Goal: Navigation & Orientation: Find specific page/section

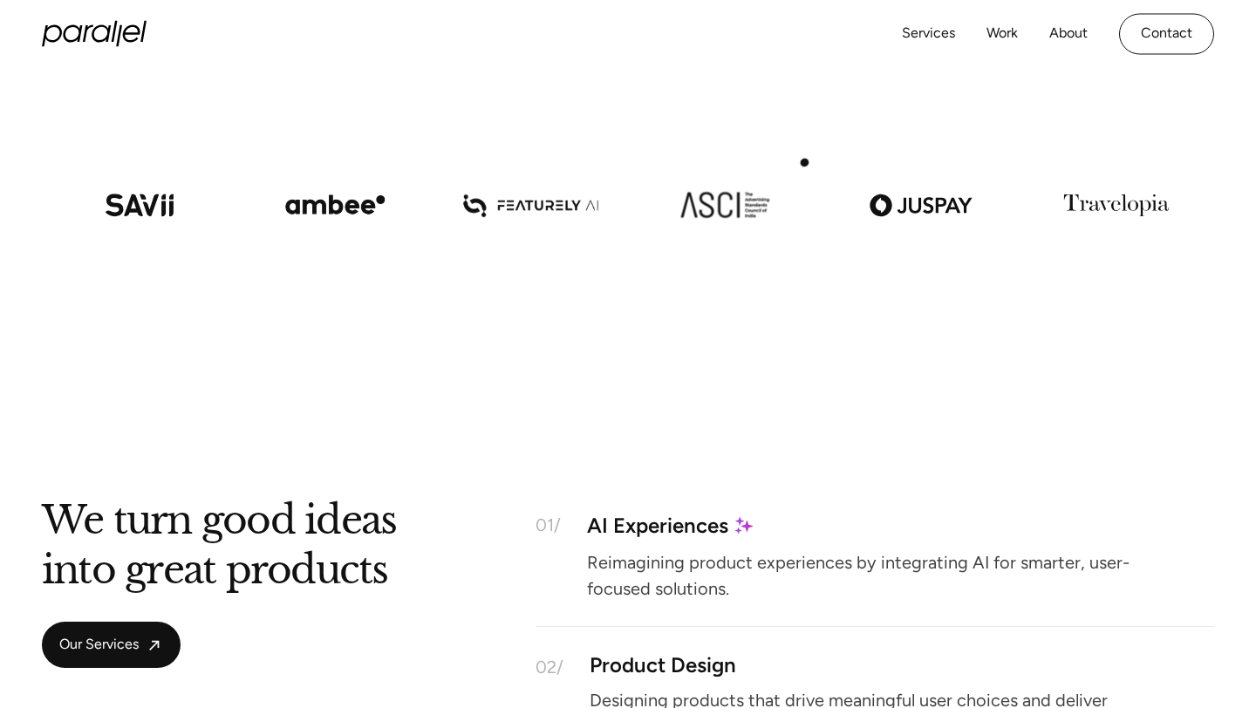
scroll to position [141, 0]
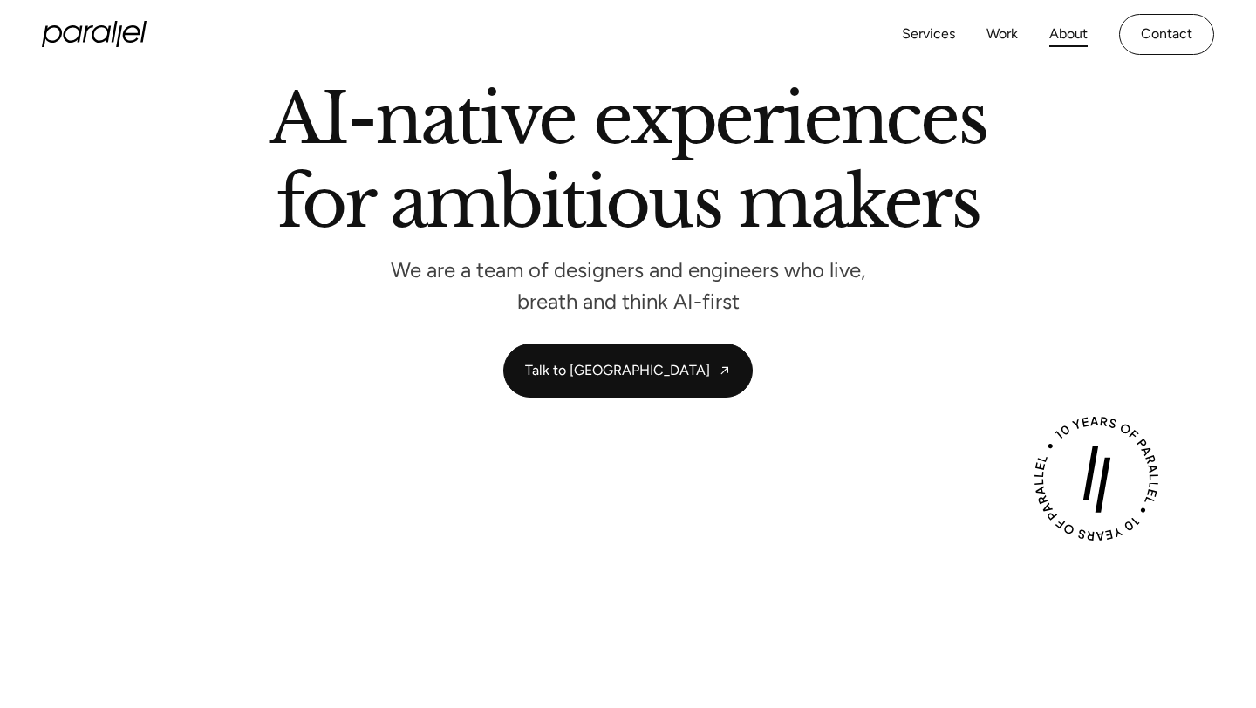
click at [1071, 35] on link "About" at bounding box center [1068, 34] width 38 height 25
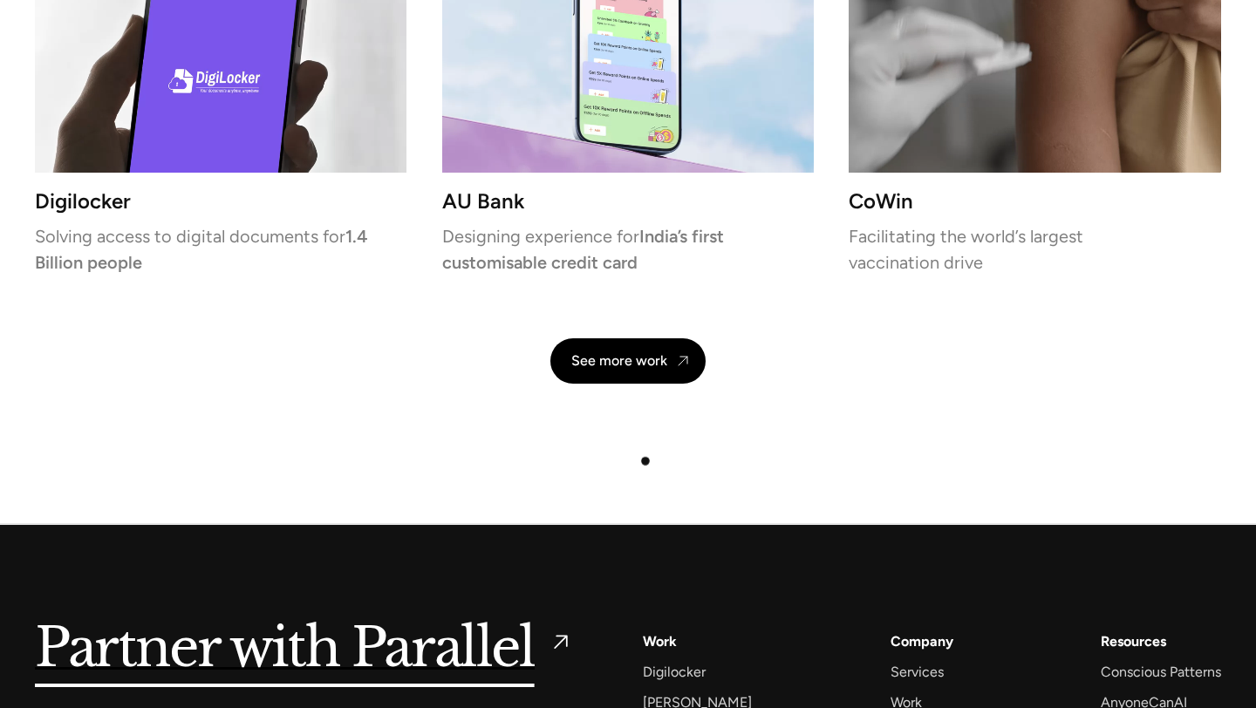
scroll to position [4152, 0]
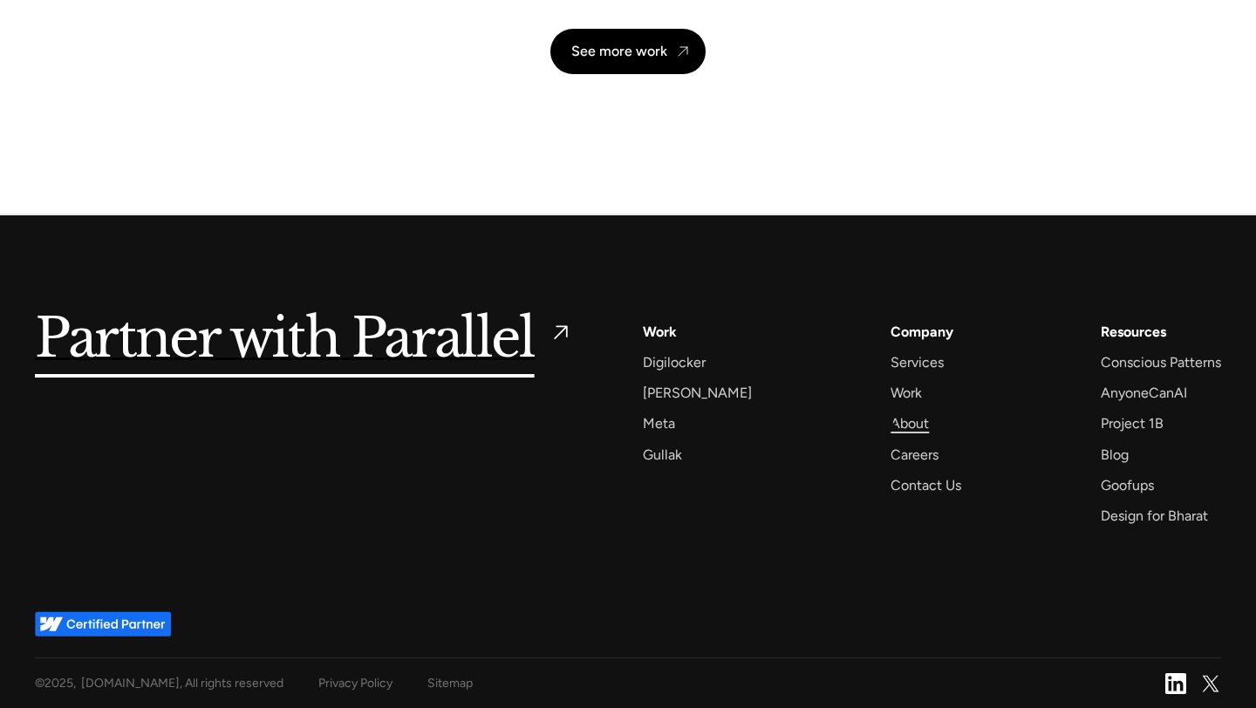
click at [892, 427] on div "About" at bounding box center [910, 424] width 38 height 24
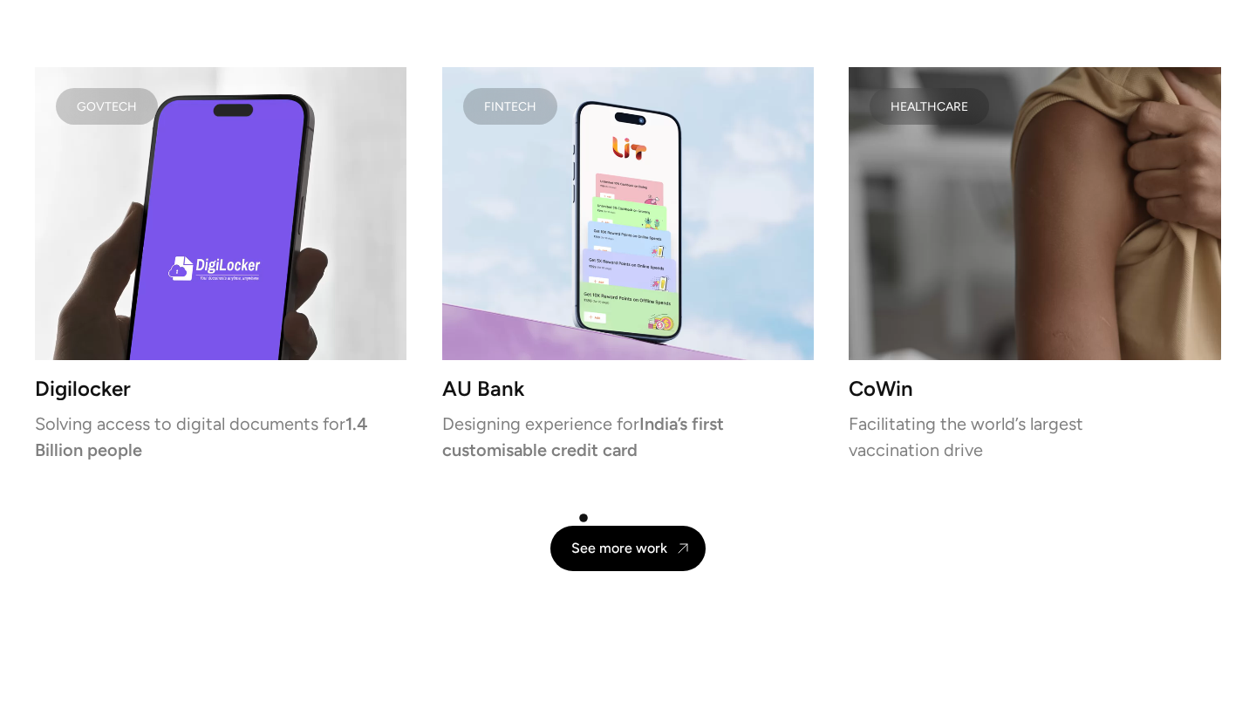
scroll to position [4152, 0]
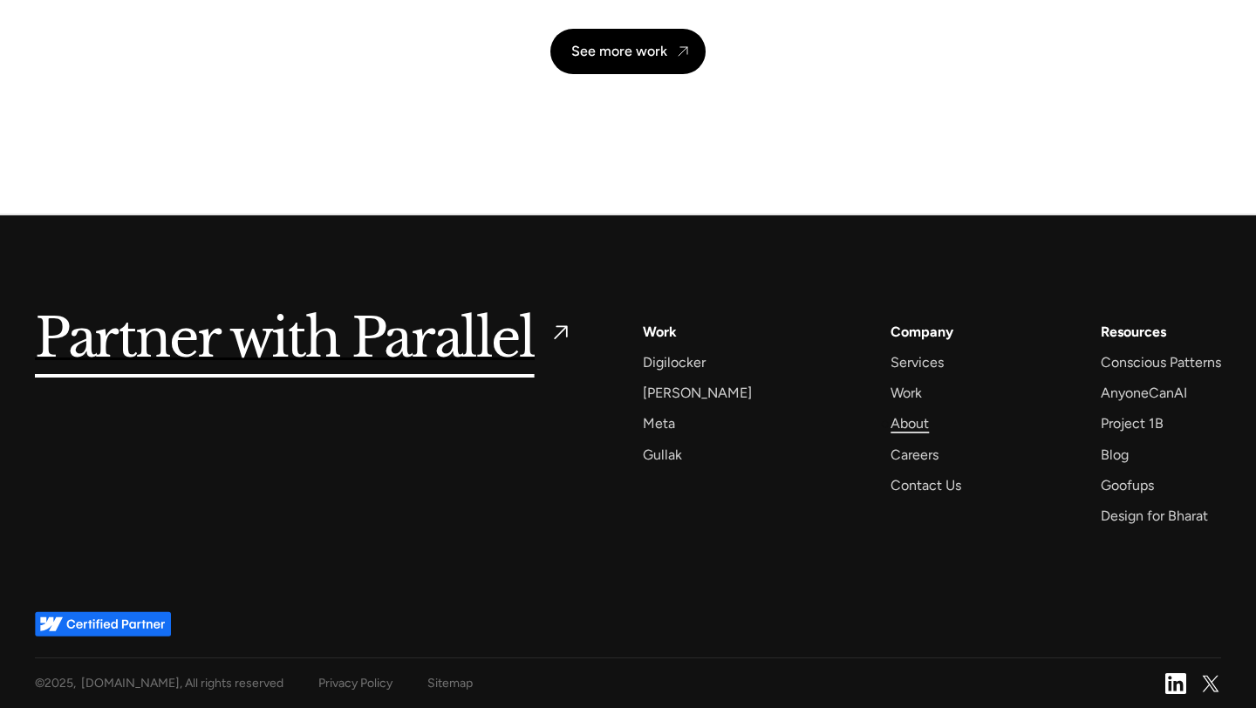
click at [891, 424] on div "About" at bounding box center [910, 424] width 38 height 24
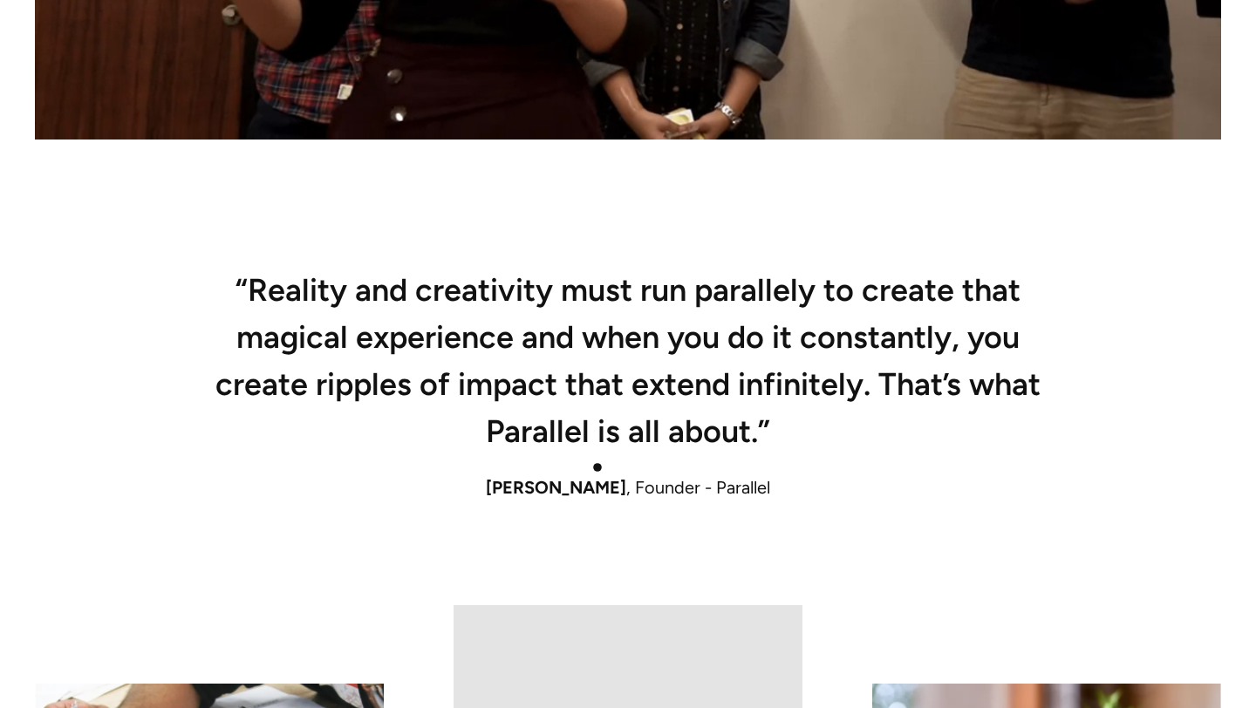
scroll to position [1096, 0]
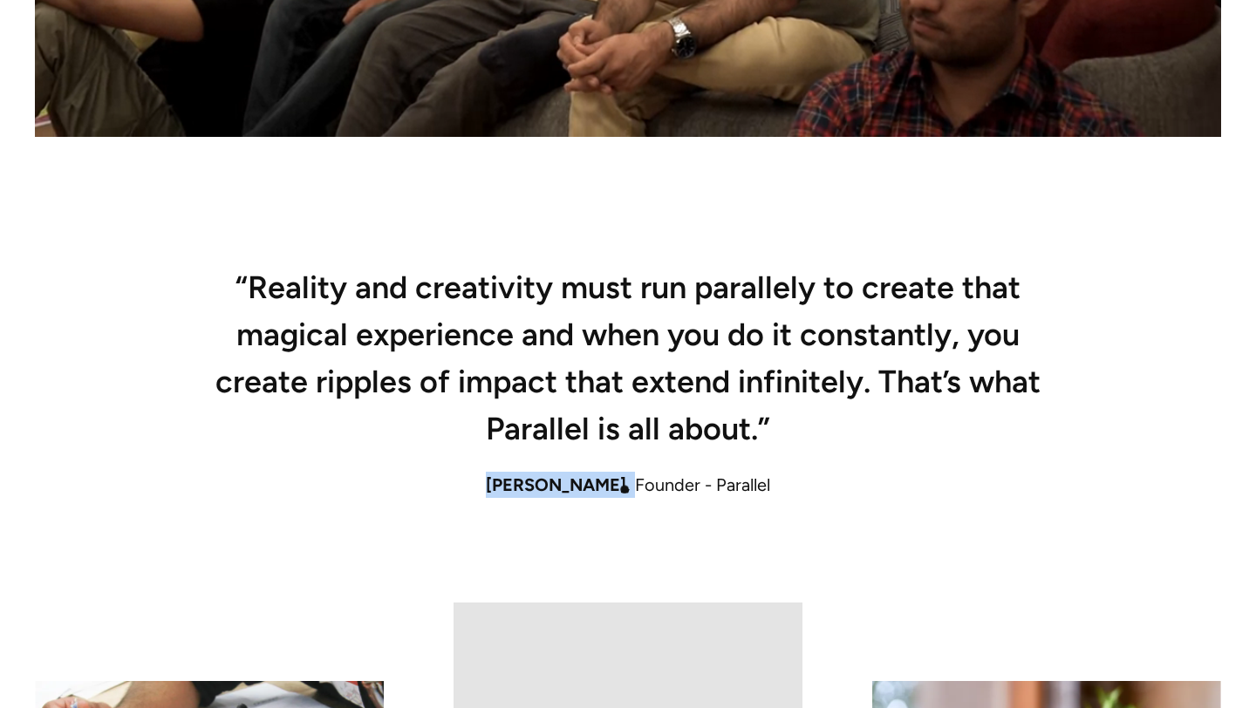
drag, startPoint x: 495, startPoint y: 490, endPoint x: 628, endPoint y: 489, distance: 132.6
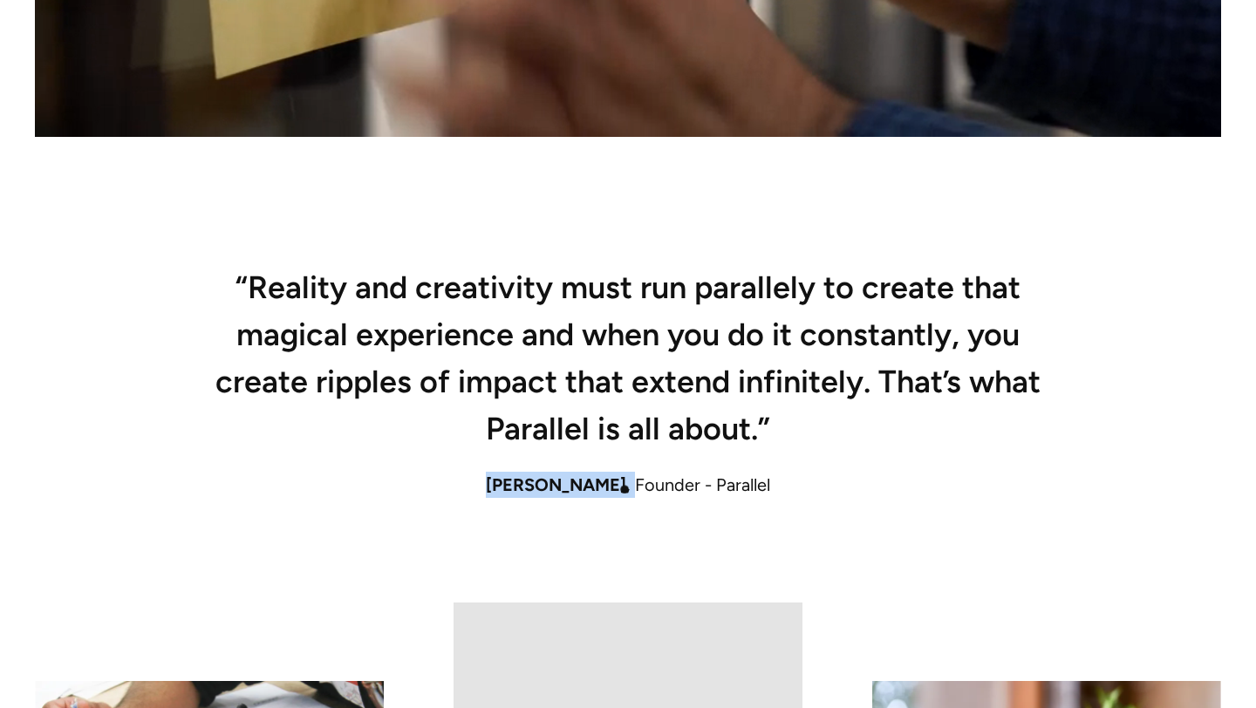
click at [628, 489] on div "Robin Dhanwani , Founder - Parallel" at bounding box center [628, 485] width 1186 height 26
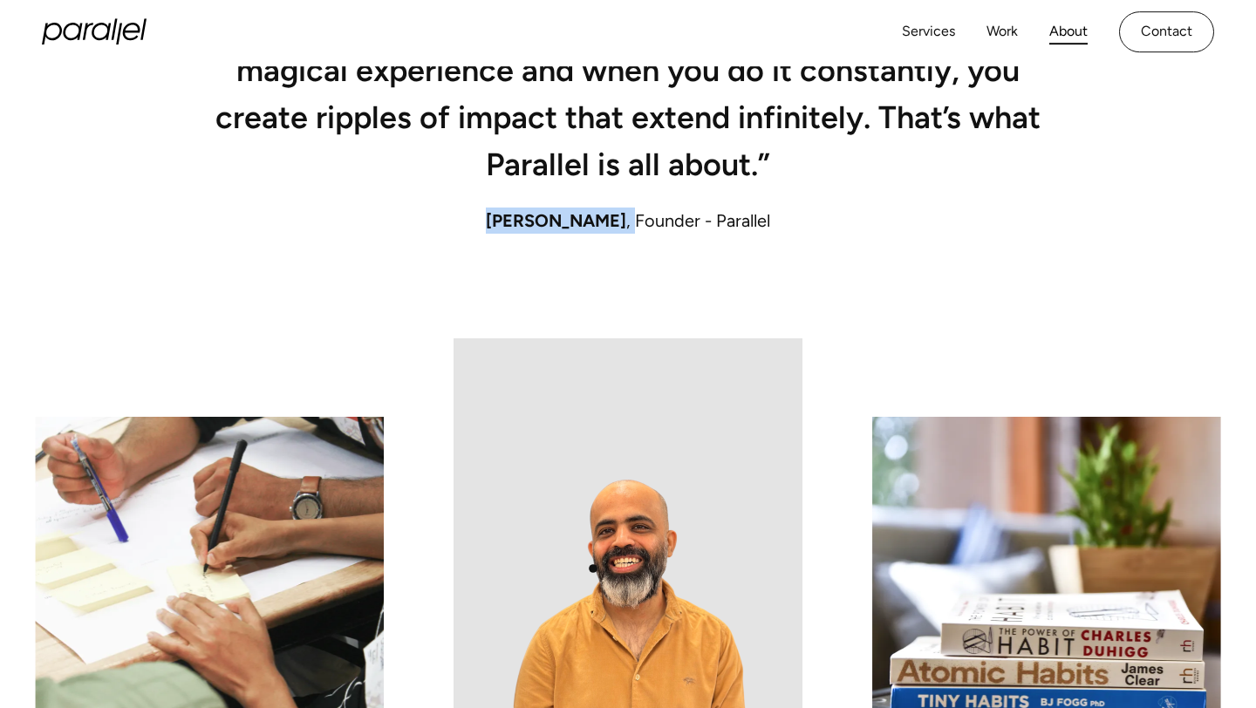
scroll to position [1340, 0]
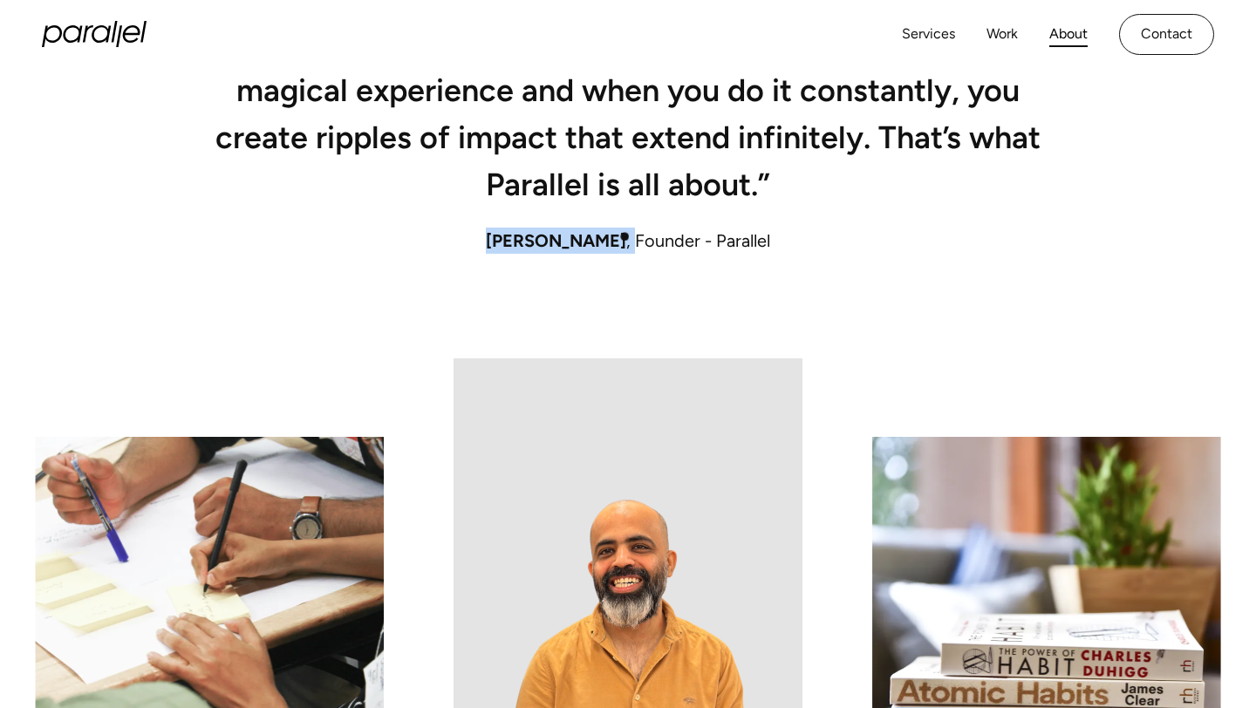
drag, startPoint x: 489, startPoint y: 241, endPoint x: 628, endPoint y: 238, distance: 138.7
click at [628, 238] on div "Robin Dhanwani , Founder - Parallel" at bounding box center [628, 241] width 1186 height 26
click at [399, 61] on div "Services Work About Careers Contact LinkedIn Twitter (X)" at bounding box center [628, 34] width 1172 height 69
